Goal: Check status: Check status

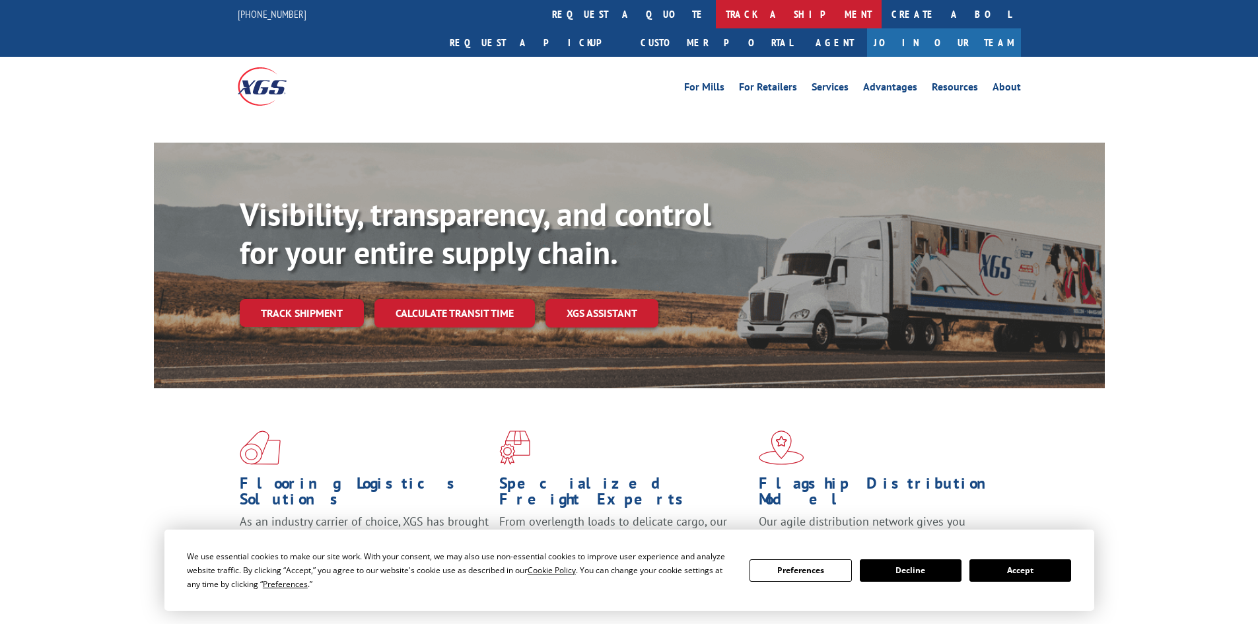
click at [716, 23] on link "track a shipment" at bounding box center [799, 14] width 166 height 28
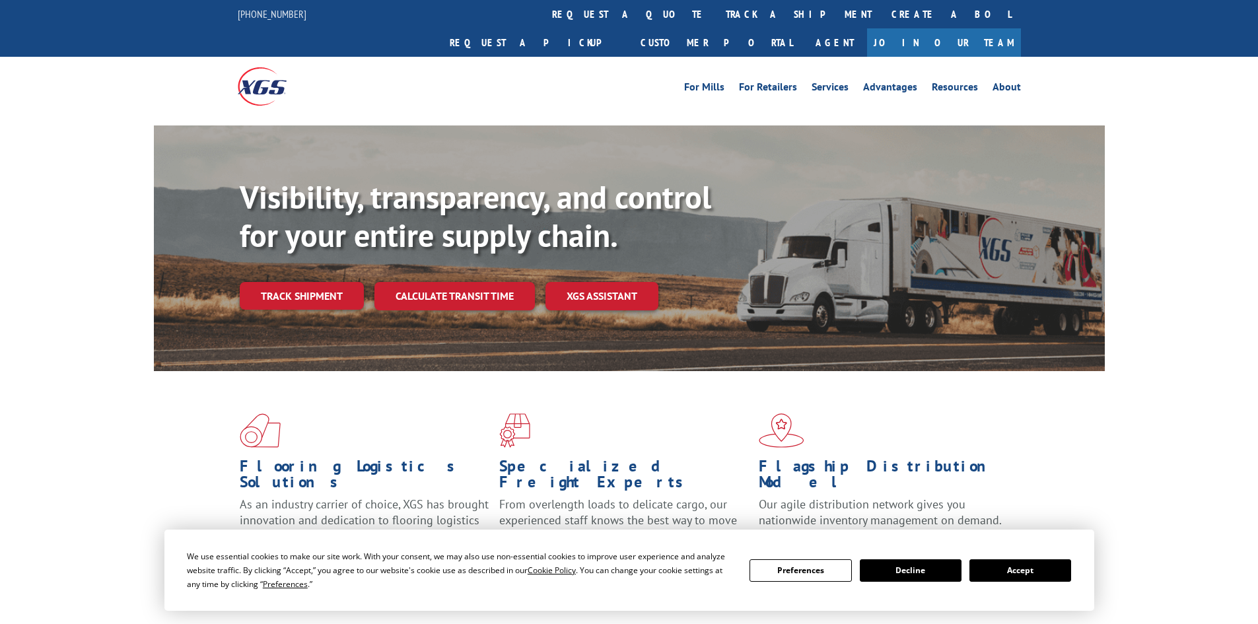
click at [1052, 571] on button "Accept" at bounding box center [1021, 571] width 102 height 22
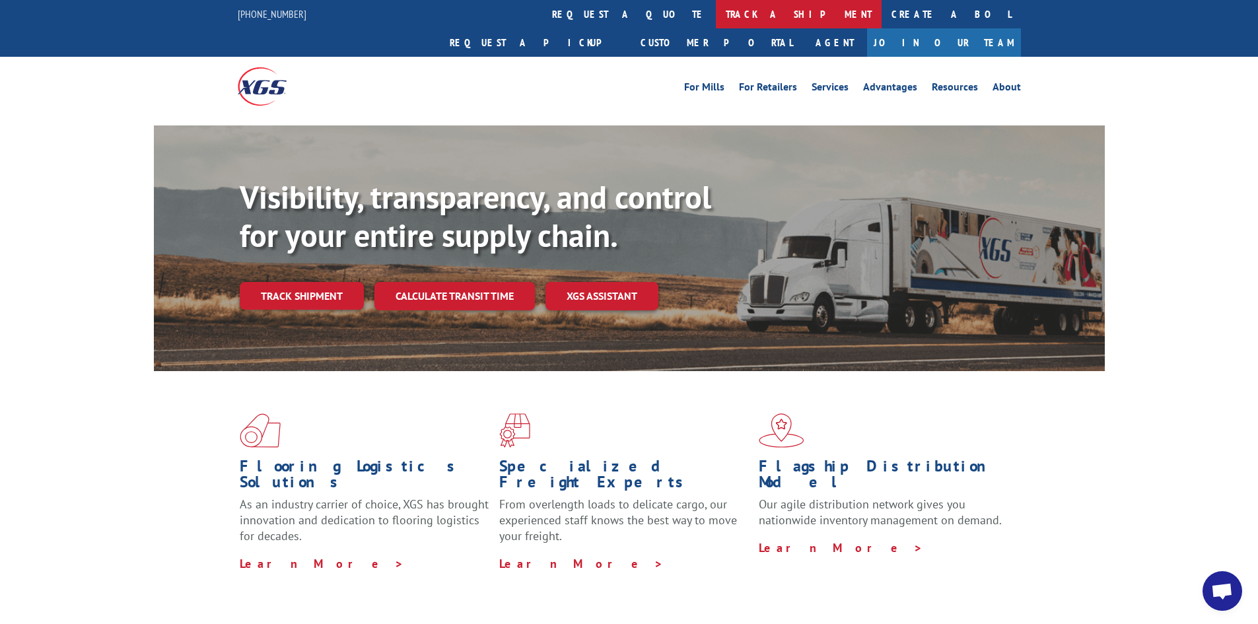
click at [716, 13] on link "track a shipment" at bounding box center [799, 14] width 166 height 28
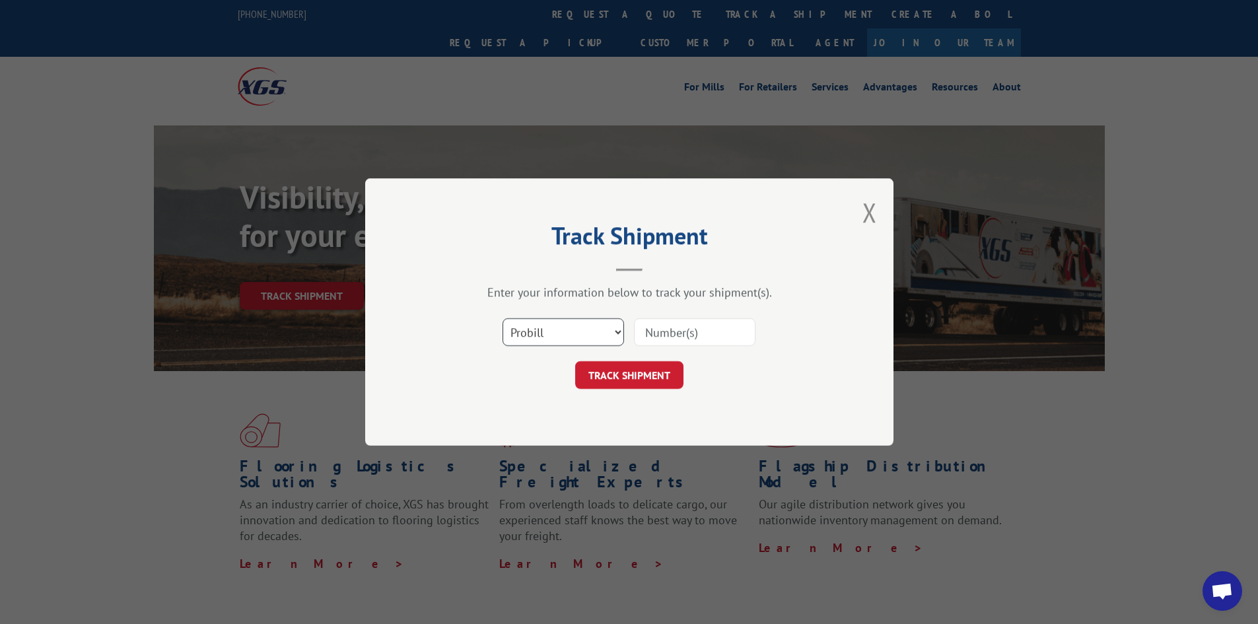
drag, startPoint x: 548, startPoint y: 334, endPoint x: 533, endPoint y: 342, distance: 16.8
click at [548, 334] on select "Select category... Probill BOL PO" at bounding box center [564, 332] width 122 height 28
select select "bol"
click at [503, 318] on select "Select category... Probill BOL PO" at bounding box center [564, 332] width 122 height 28
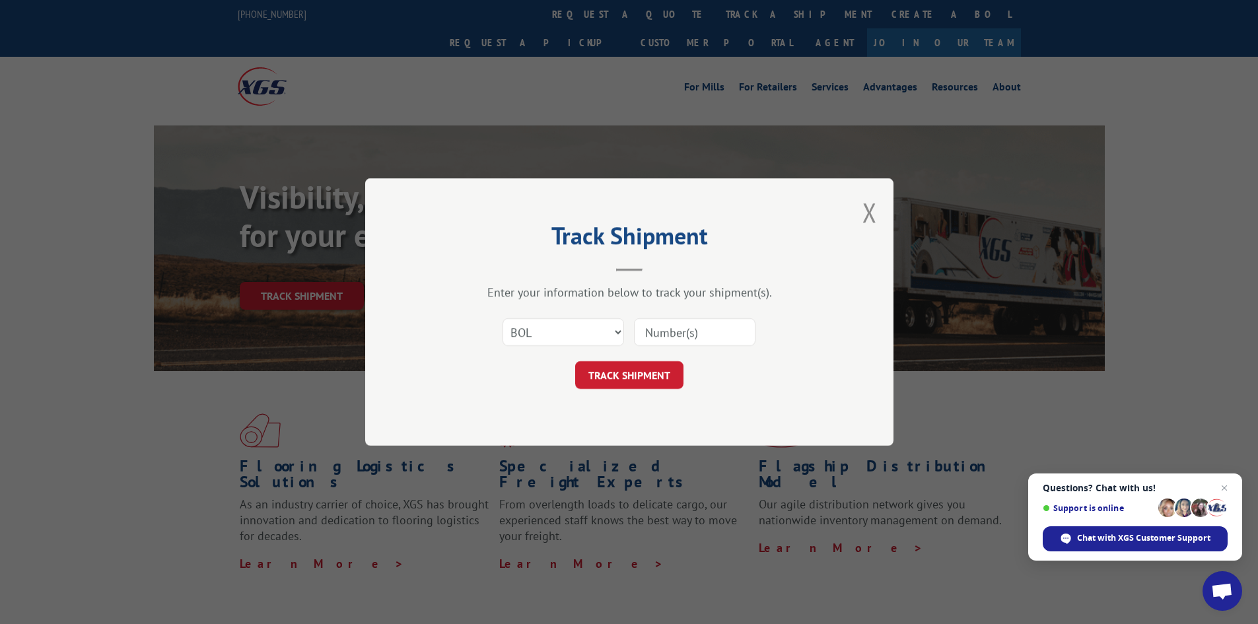
paste input "5633224"
type input "5633224"
click at [623, 381] on button "TRACK SHIPMENT" at bounding box center [629, 375] width 108 height 28
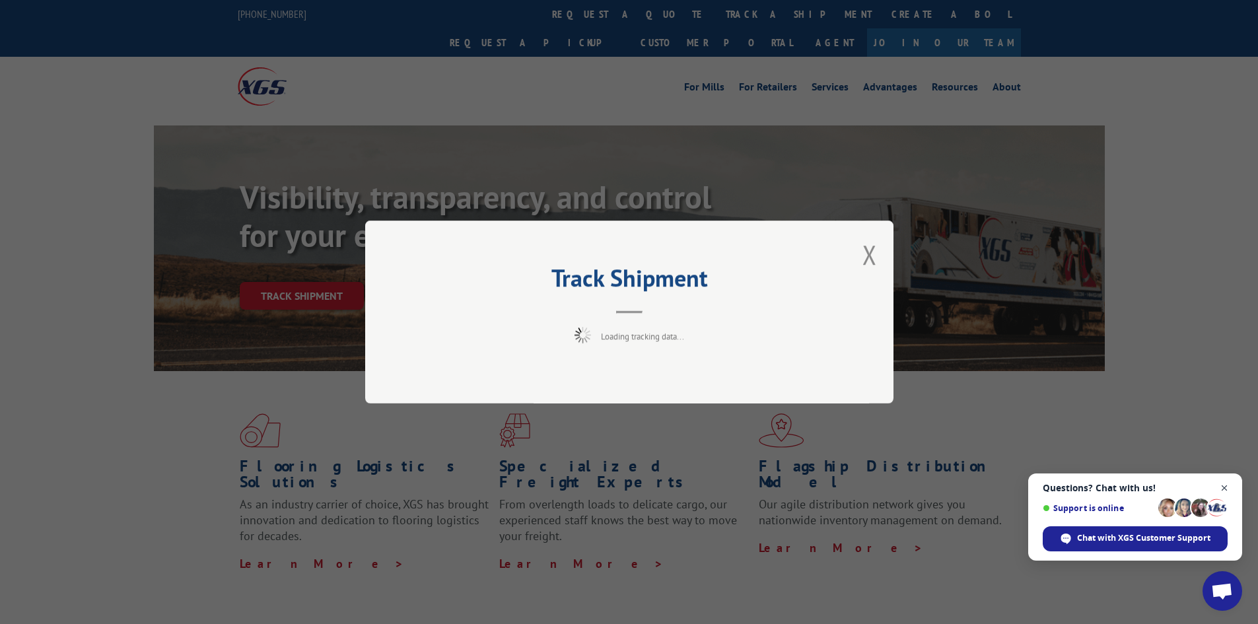
click at [1227, 486] on span "Close chat" at bounding box center [1225, 488] width 17 height 17
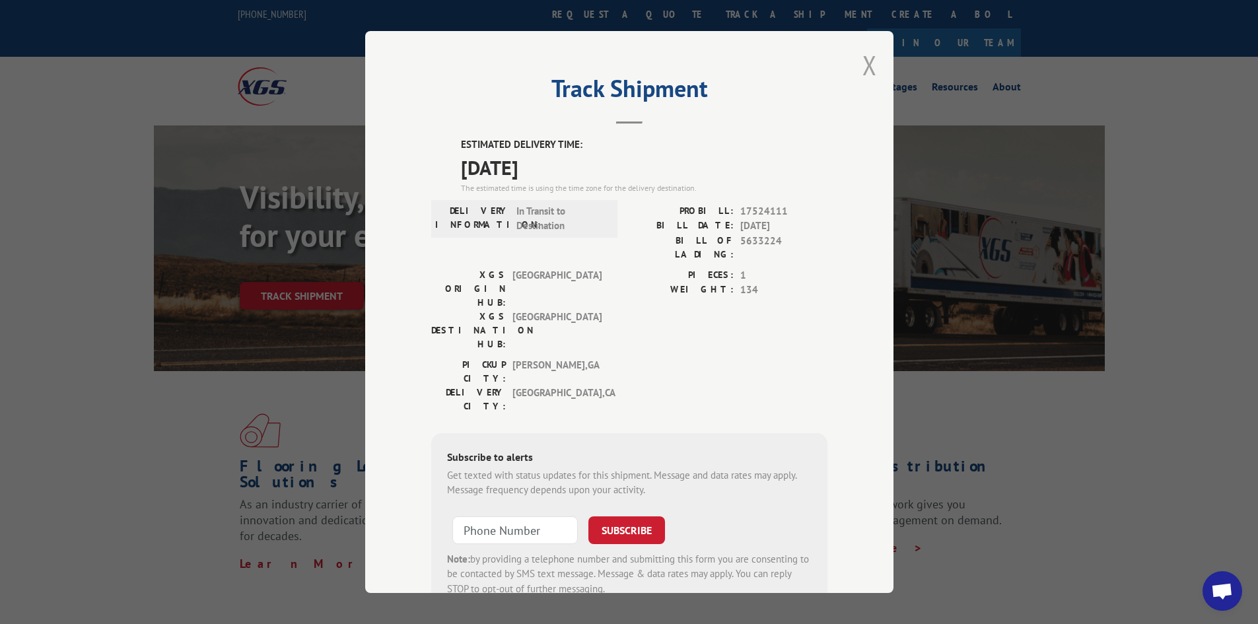
click at [865, 61] on button "Close modal" at bounding box center [870, 65] width 15 height 35
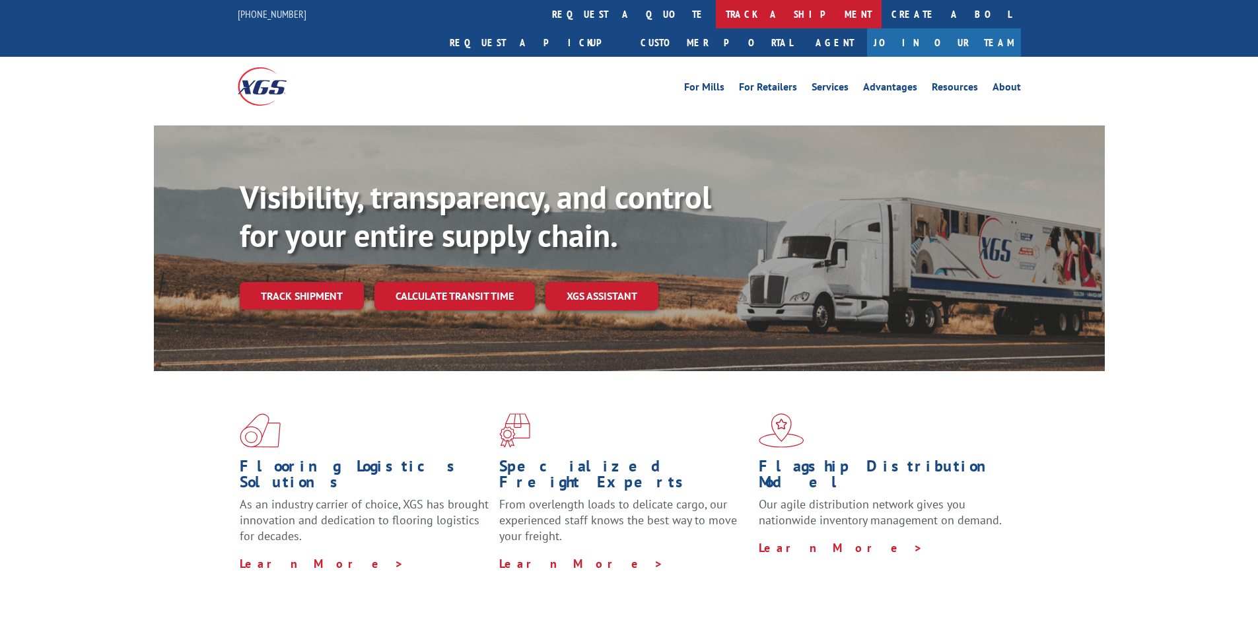
click at [716, 13] on link "track a shipment" at bounding box center [799, 14] width 166 height 28
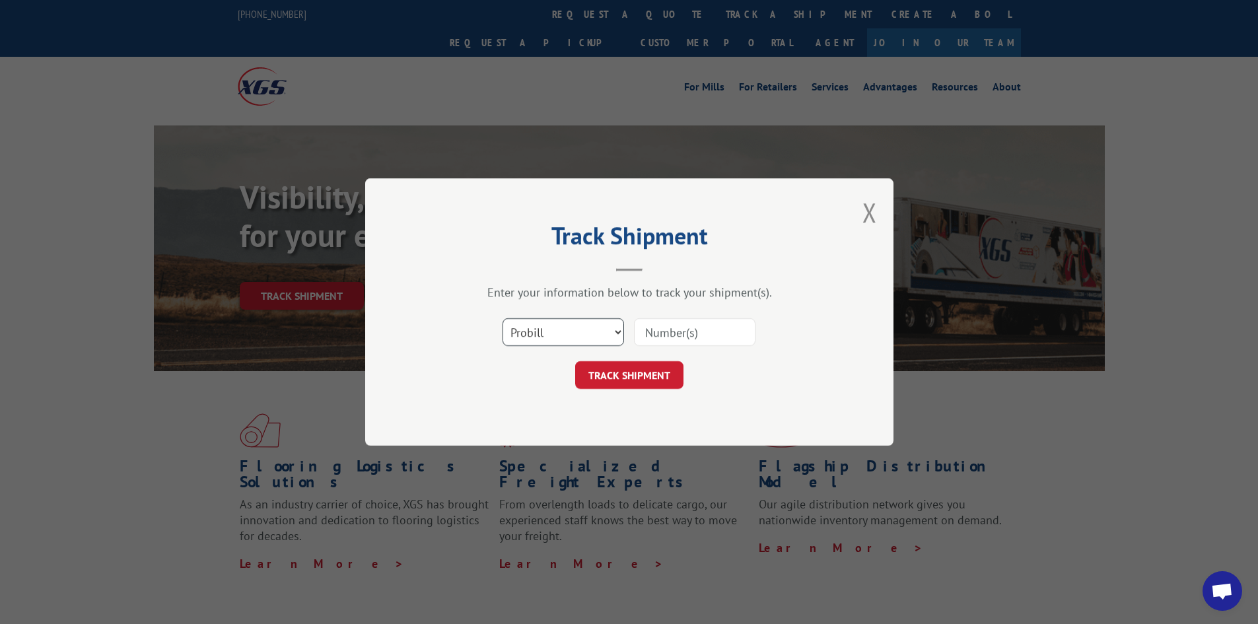
click at [532, 330] on select "Select category... Probill BOL PO" at bounding box center [564, 332] width 122 height 28
select select "bol"
click at [503, 318] on select "Select category... Probill BOL PO" at bounding box center [564, 332] width 122 height 28
paste input "5607405"
type input "5607405"
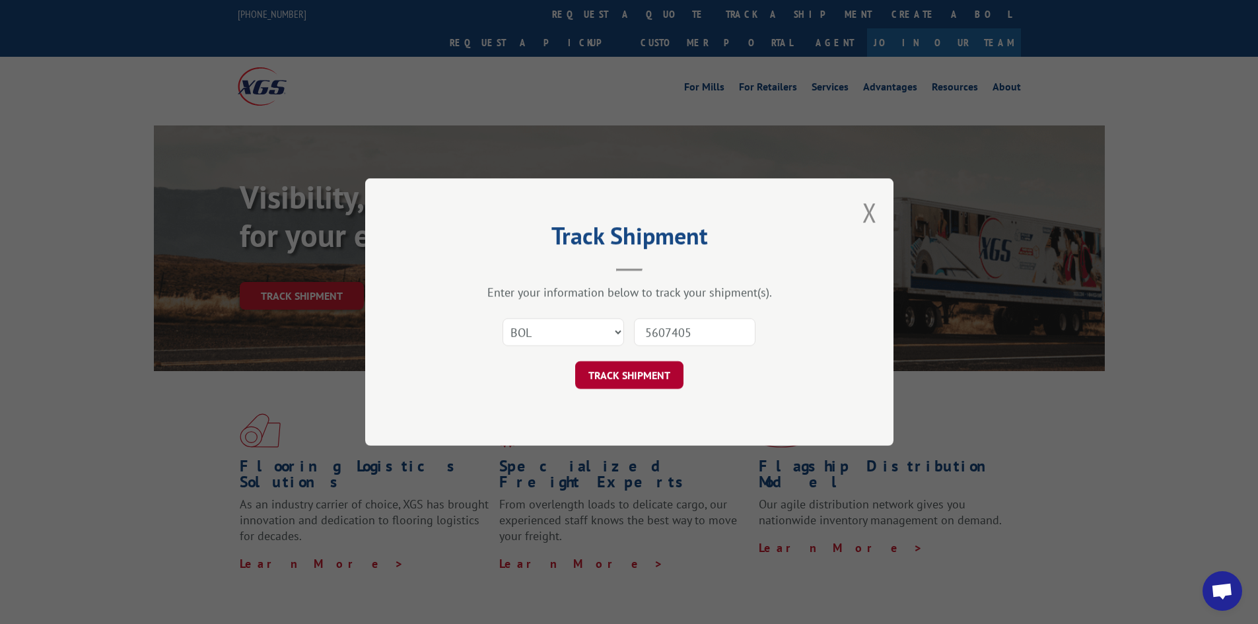
click at [651, 380] on button "TRACK SHIPMENT" at bounding box center [629, 375] width 108 height 28
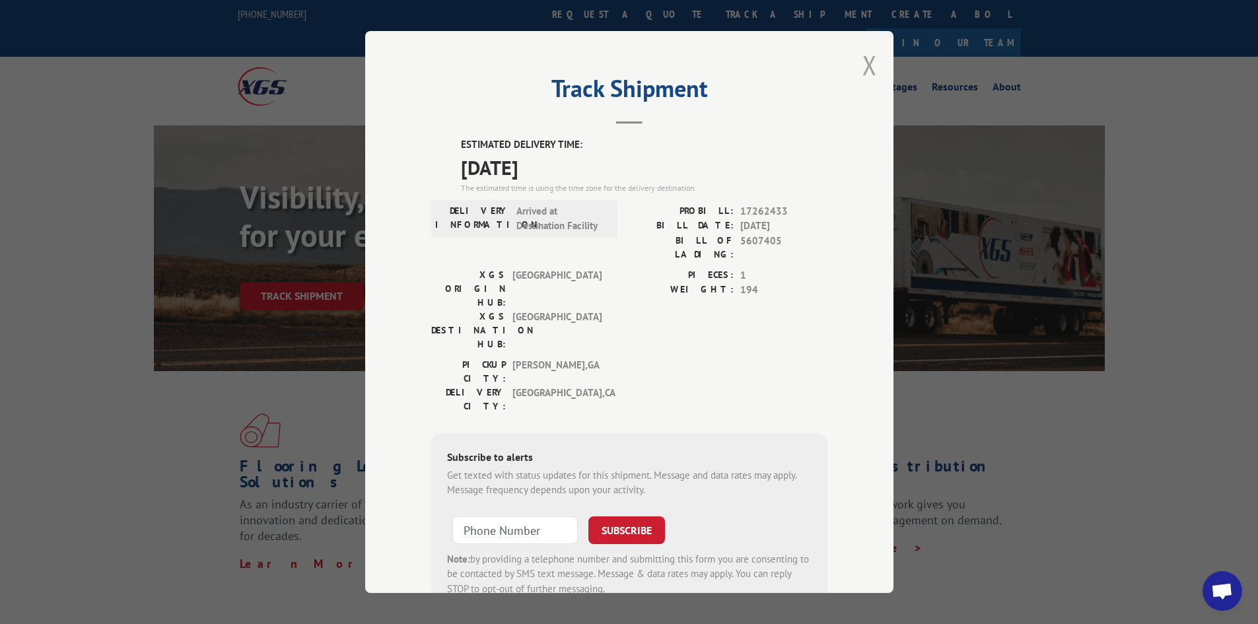
click at [865, 65] on button "Close modal" at bounding box center [870, 65] width 15 height 35
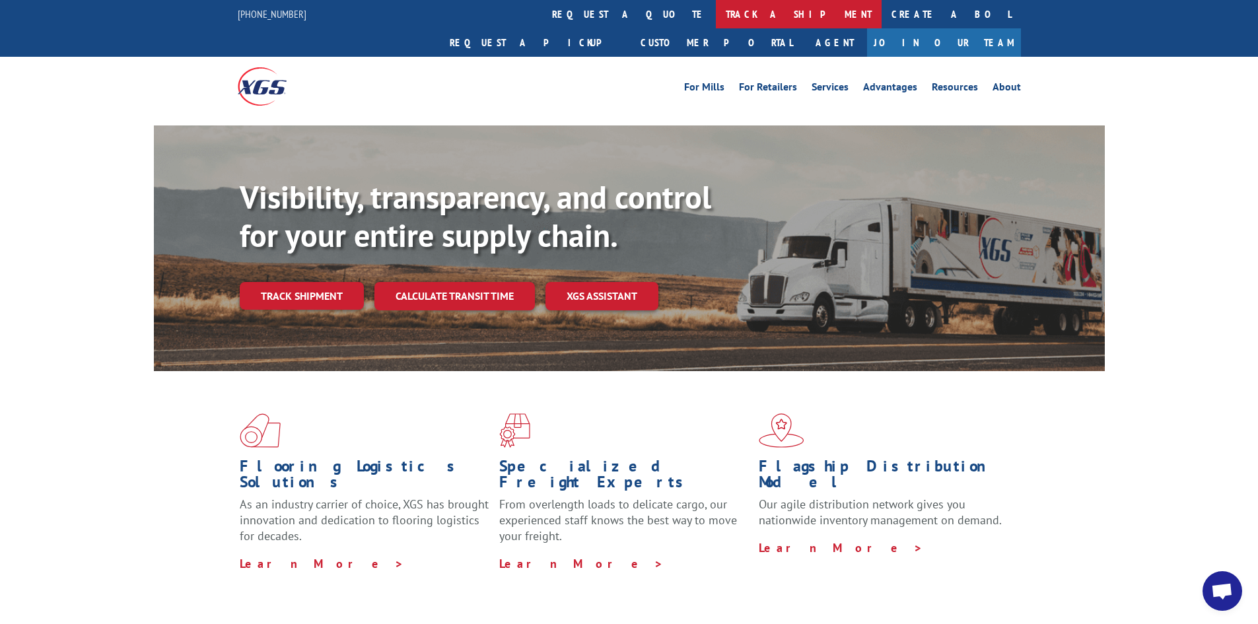
click at [716, 9] on link "track a shipment" at bounding box center [799, 14] width 166 height 28
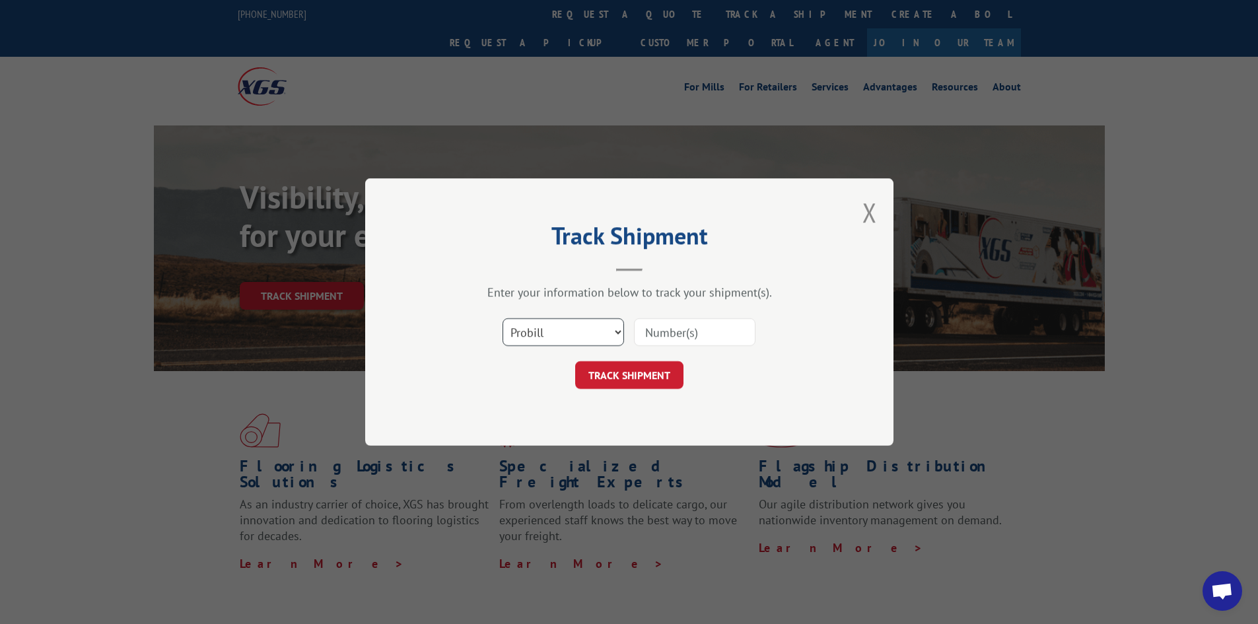
click at [536, 322] on select "Select category... Probill BOL PO" at bounding box center [564, 332] width 122 height 28
select select "po"
click at [503, 318] on select "Select category... Probill BOL PO" at bounding box center [564, 332] width 122 height 28
click at [661, 330] on input at bounding box center [695, 332] width 122 height 28
type input "73521339"
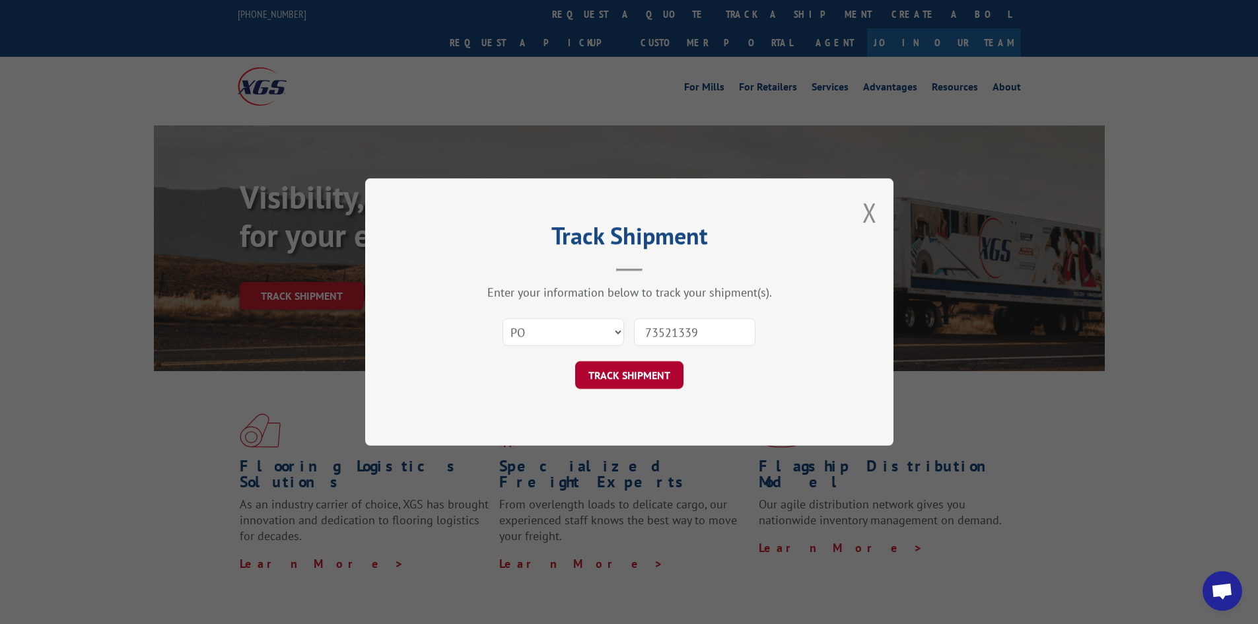
click at [634, 379] on button "TRACK SHIPMENT" at bounding box center [629, 375] width 108 height 28
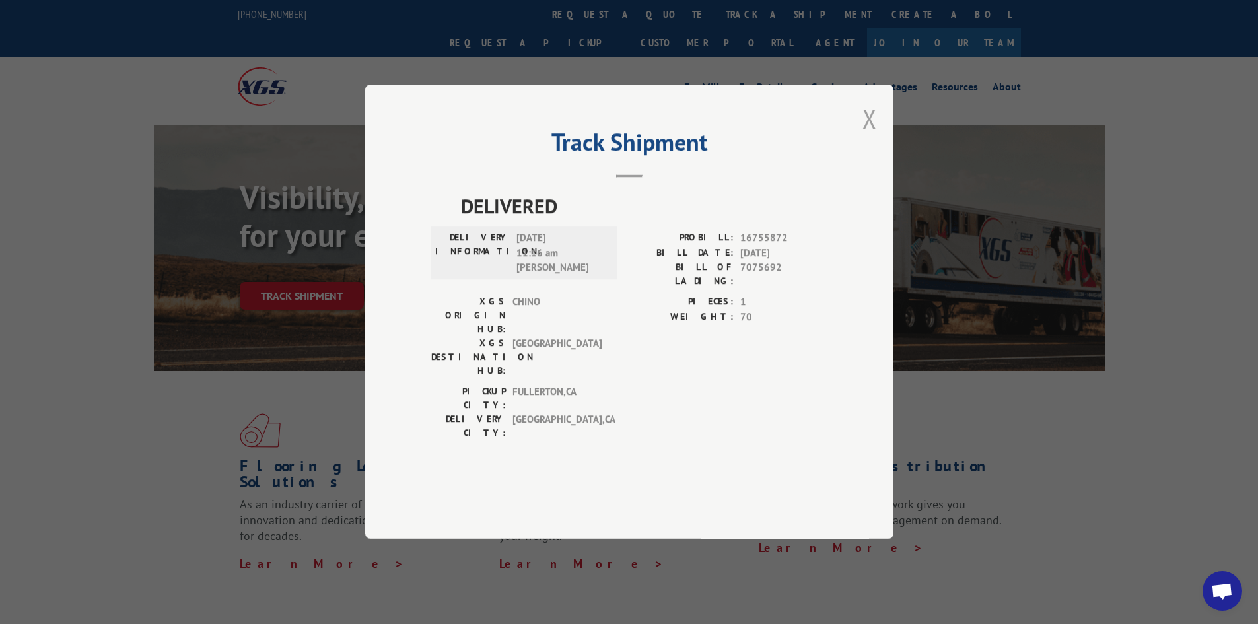
click at [872, 136] on button "Close modal" at bounding box center [870, 118] width 15 height 35
